Goal: Task Accomplishment & Management: Use online tool/utility

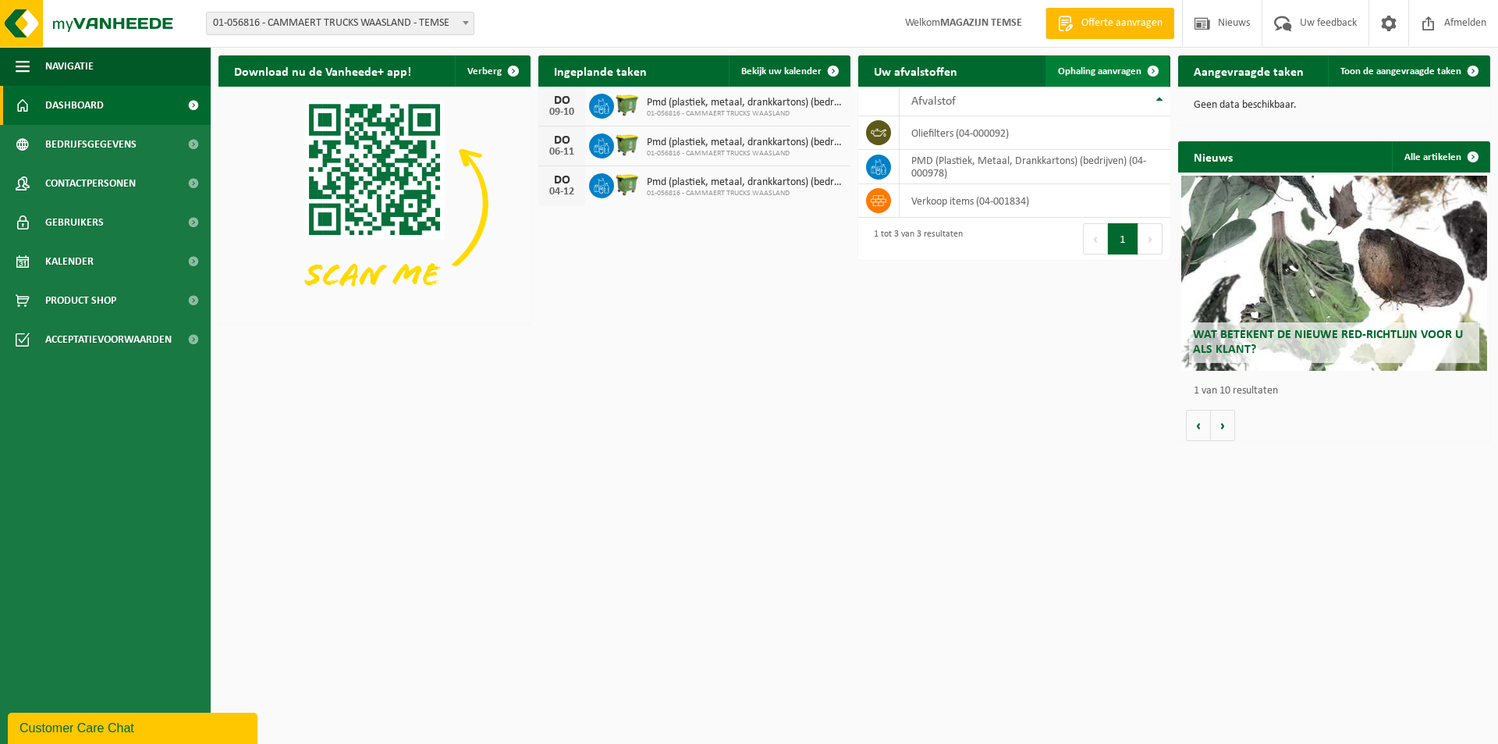
click at [1116, 74] on span "Ophaling aanvragen" at bounding box center [1100, 71] width 84 height 10
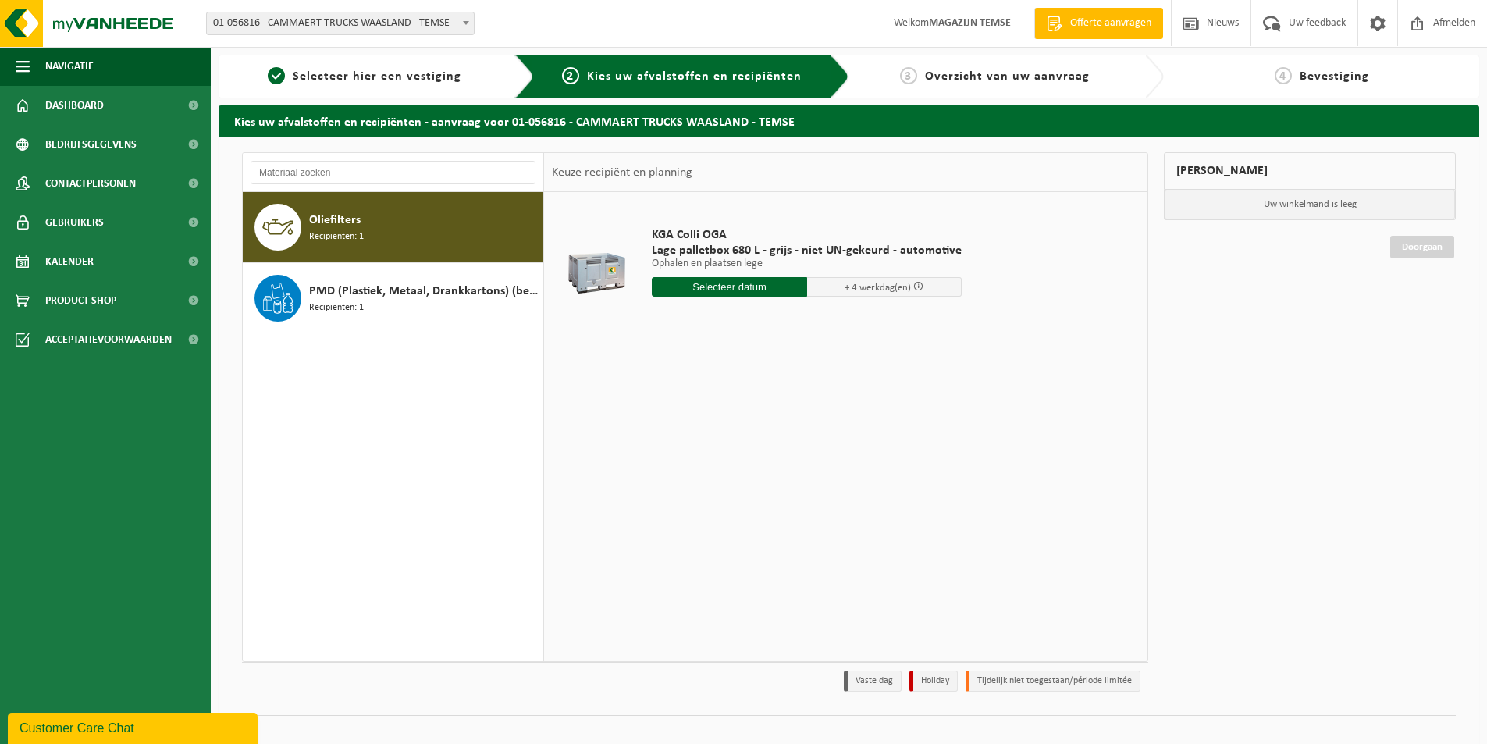
click at [736, 286] on input "text" at bounding box center [729, 287] width 155 height 20
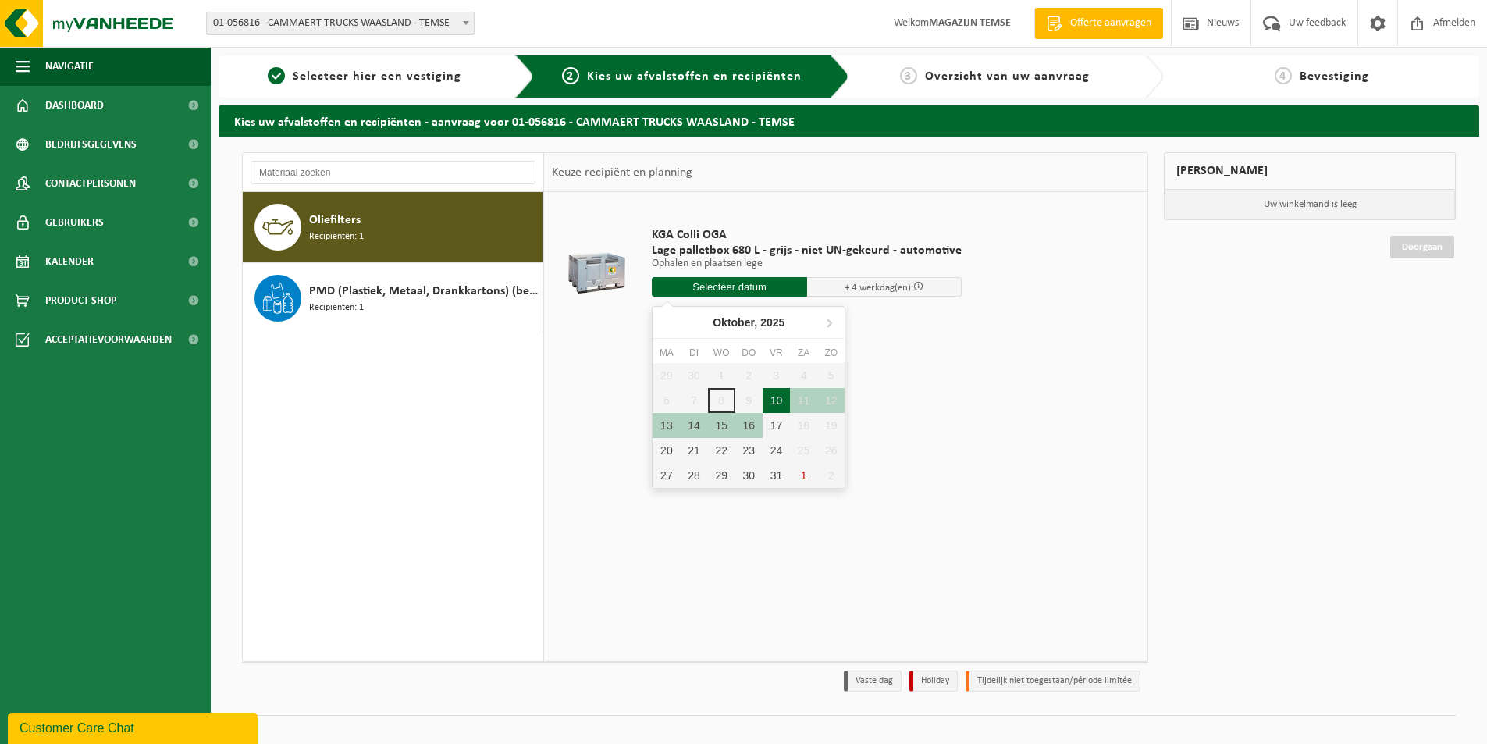
click at [771, 396] on div "10" at bounding box center [775, 400] width 27 height 25
type input "Van 2025-10-10"
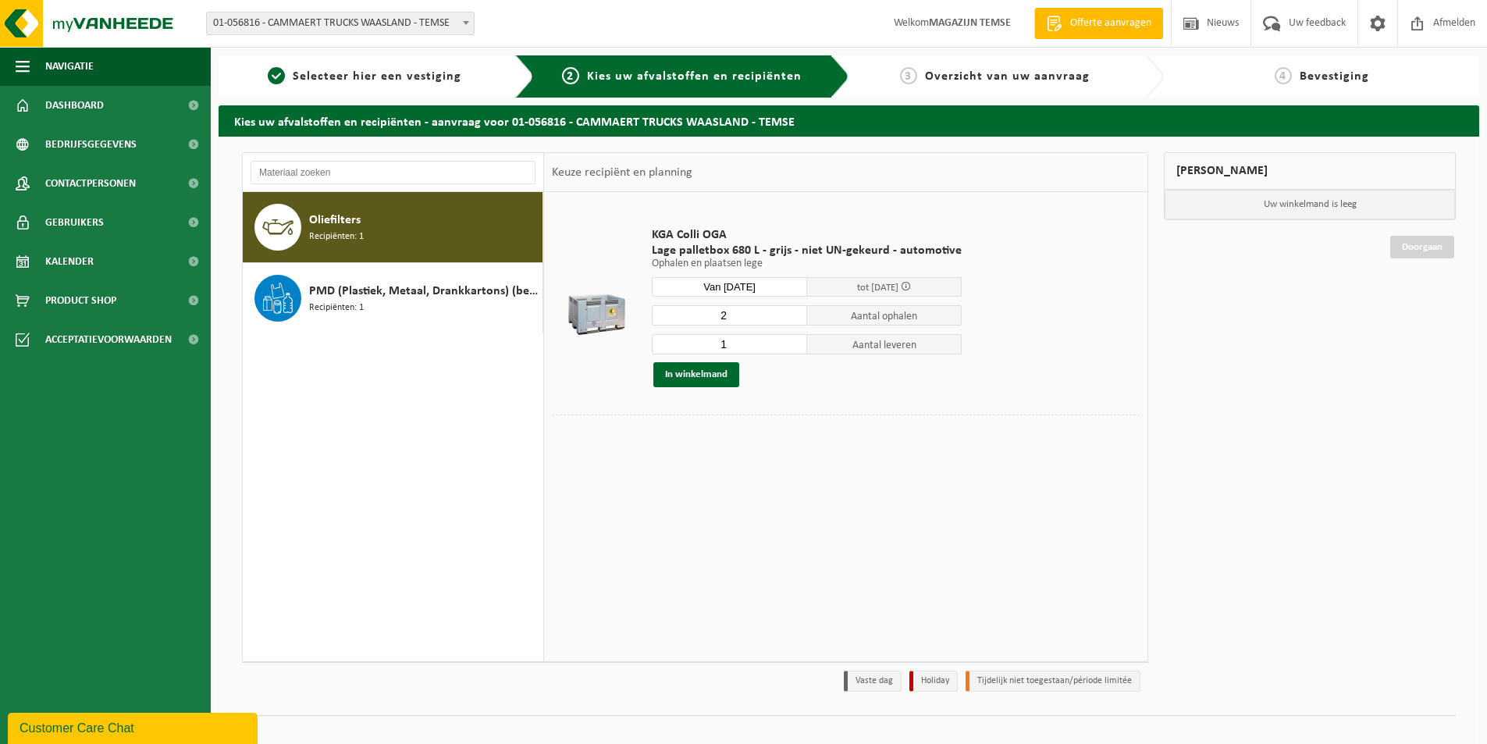
type input "2"
click at [792, 313] on input "2" at bounding box center [729, 315] width 155 height 20
click at [791, 344] on input "0" at bounding box center [729, 344] width 155 height 20
click at [790, 339] on input "1" at bounding box center [729, 344] width 155 height 20
type input "2"
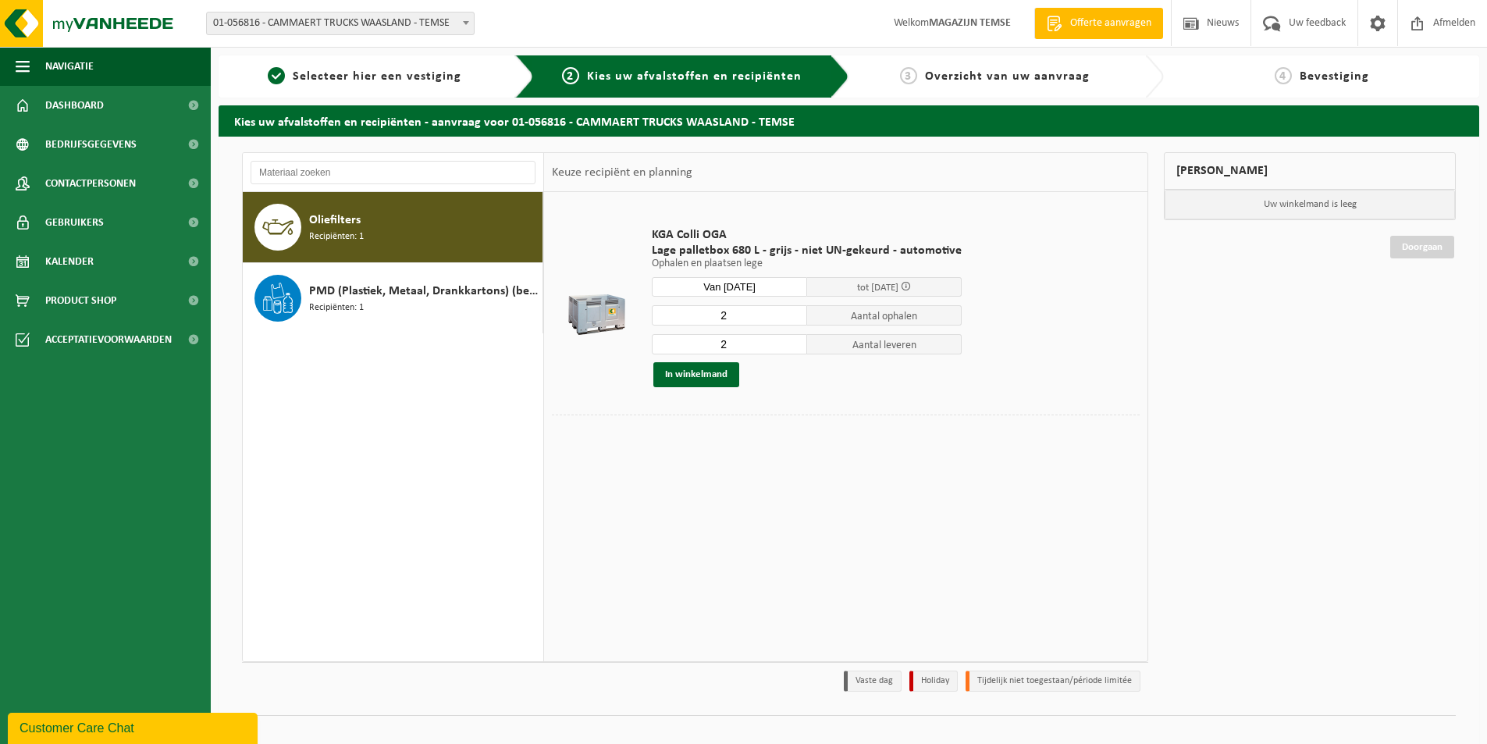
click at [790, 339] on input "2" at bounding box center [729, 344] width 155 height 20
click at [718, 377] on button "In winkelmand" at bounding box center [696, 374] width 86 height 25
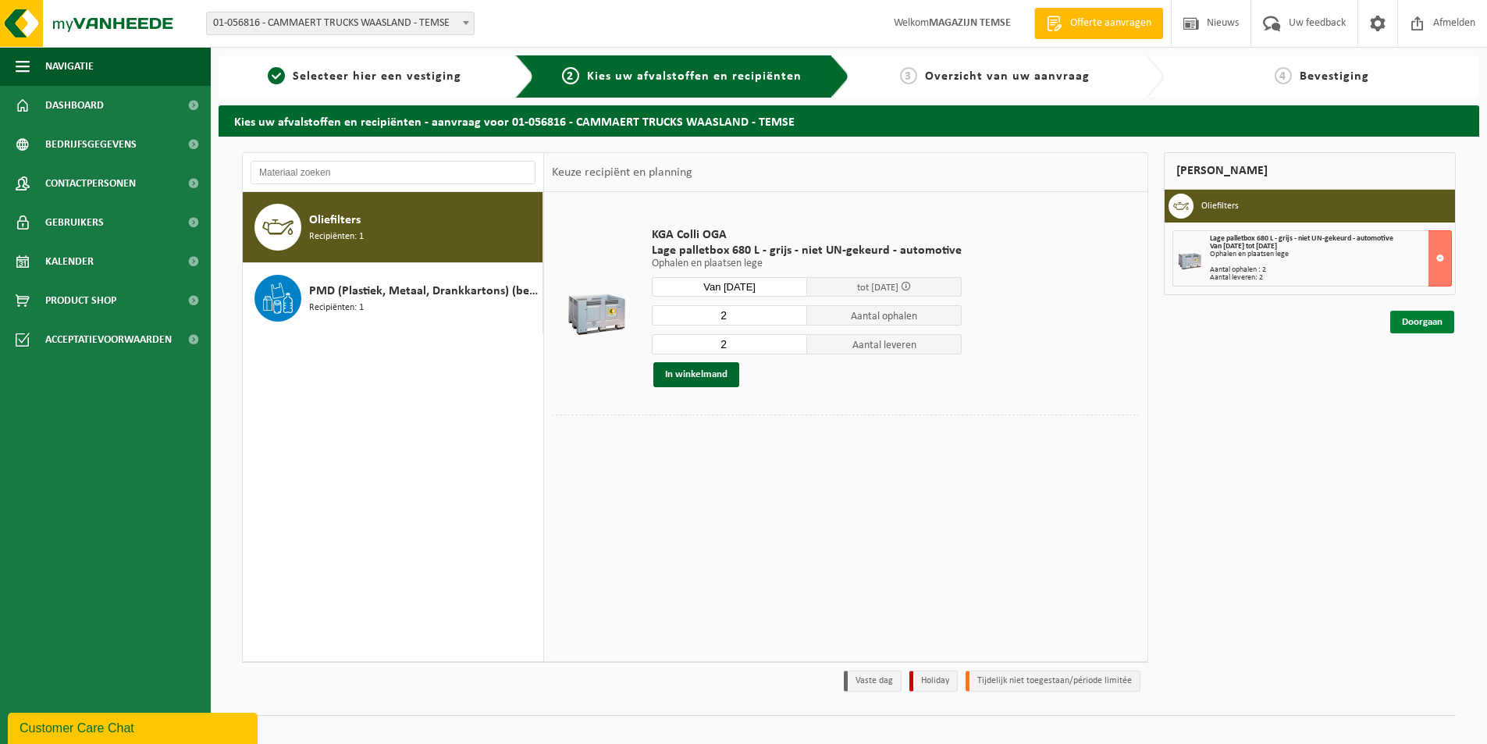
click at [1410, 322] on link "Doorgaan" at bounding box center [1422, 322] width 64 height 23
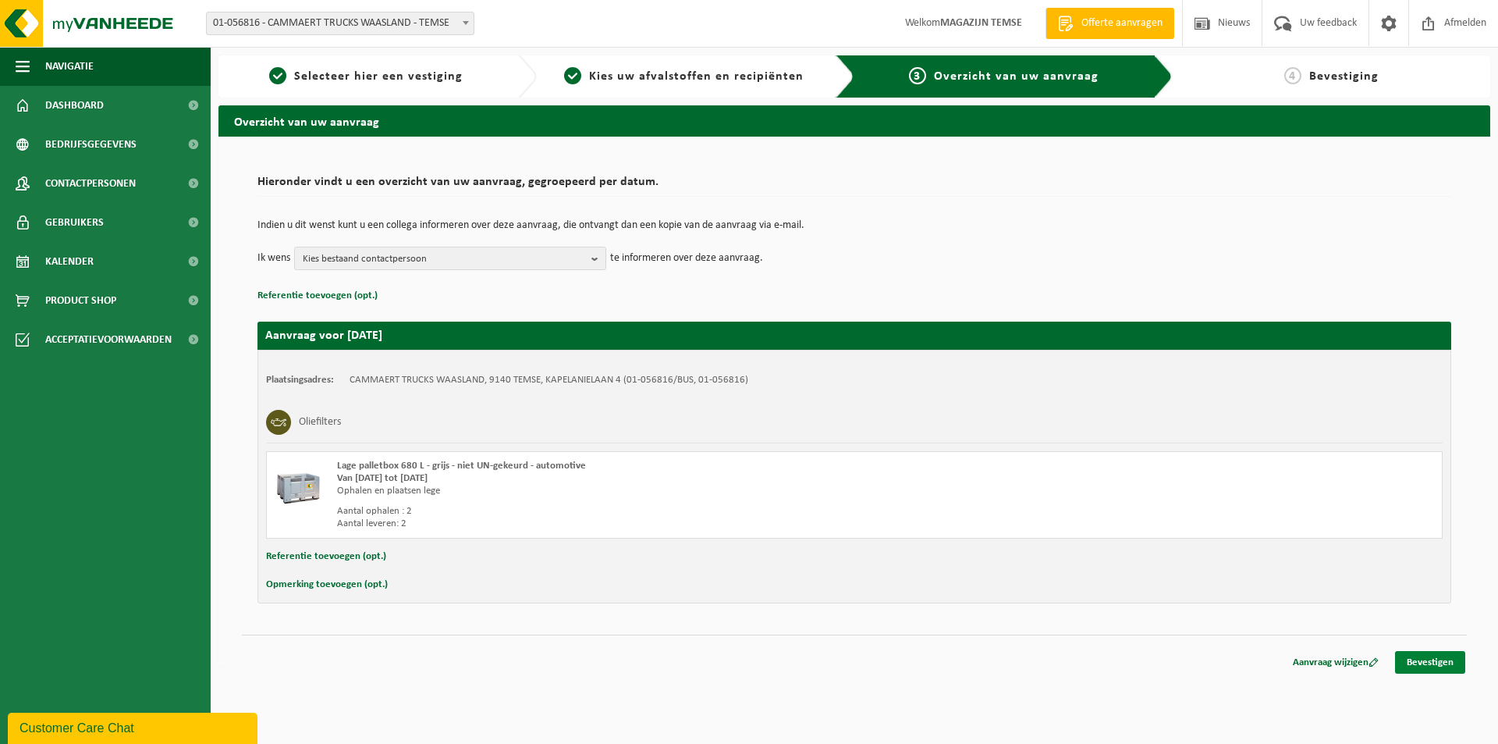
click at [1441, 663] on link "Bevestigen" at bounding box center [1430, 662] width 70 height 23
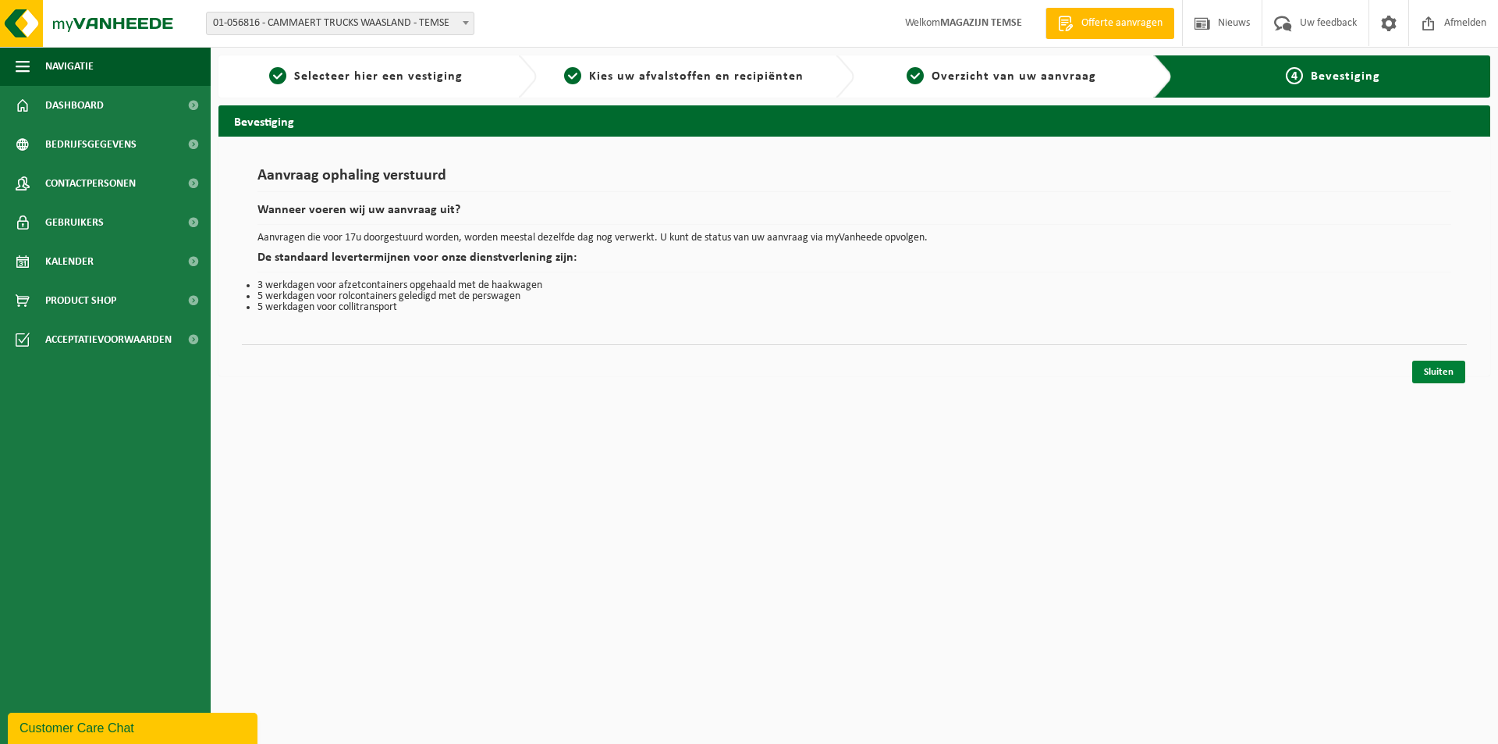
click at [1448, 372] on link "Sluiten" at bounding box center [1439, 372] width 53 height 23
